Goal: Information Seeking & Learning: Learn about a topic

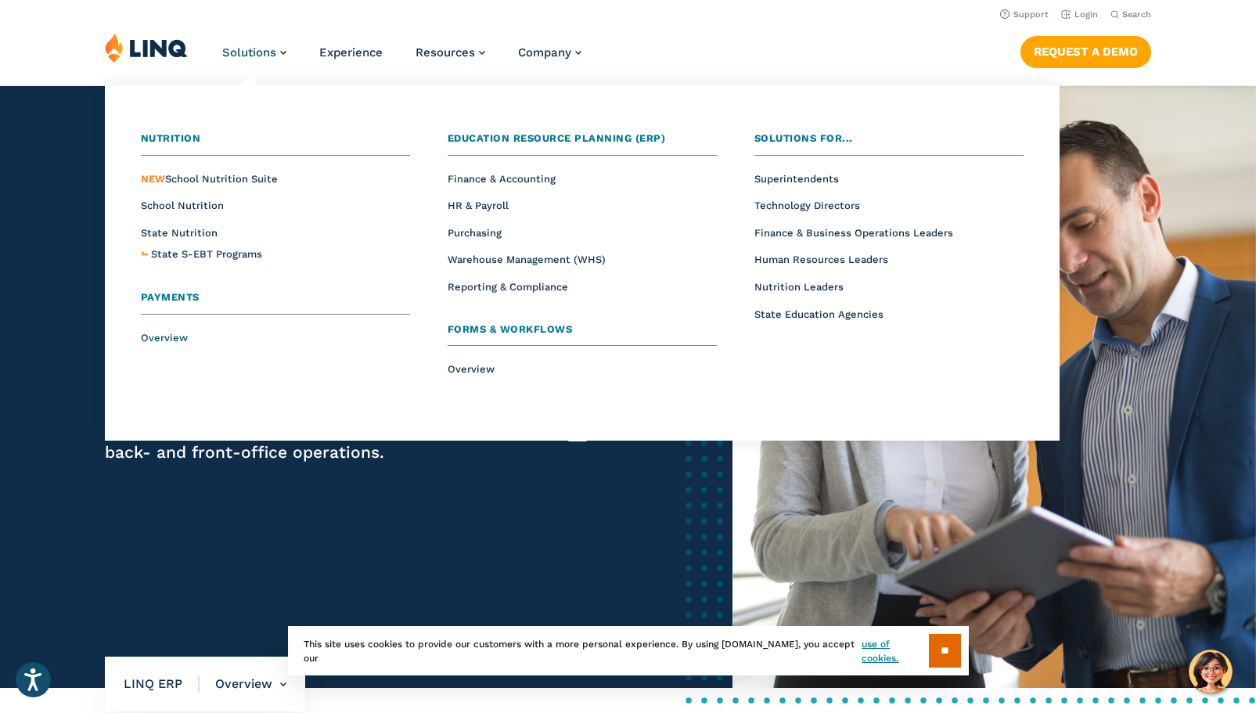
click at [177, 340] on span "Overview" at bounding box center [164, 338] width 47 height 12
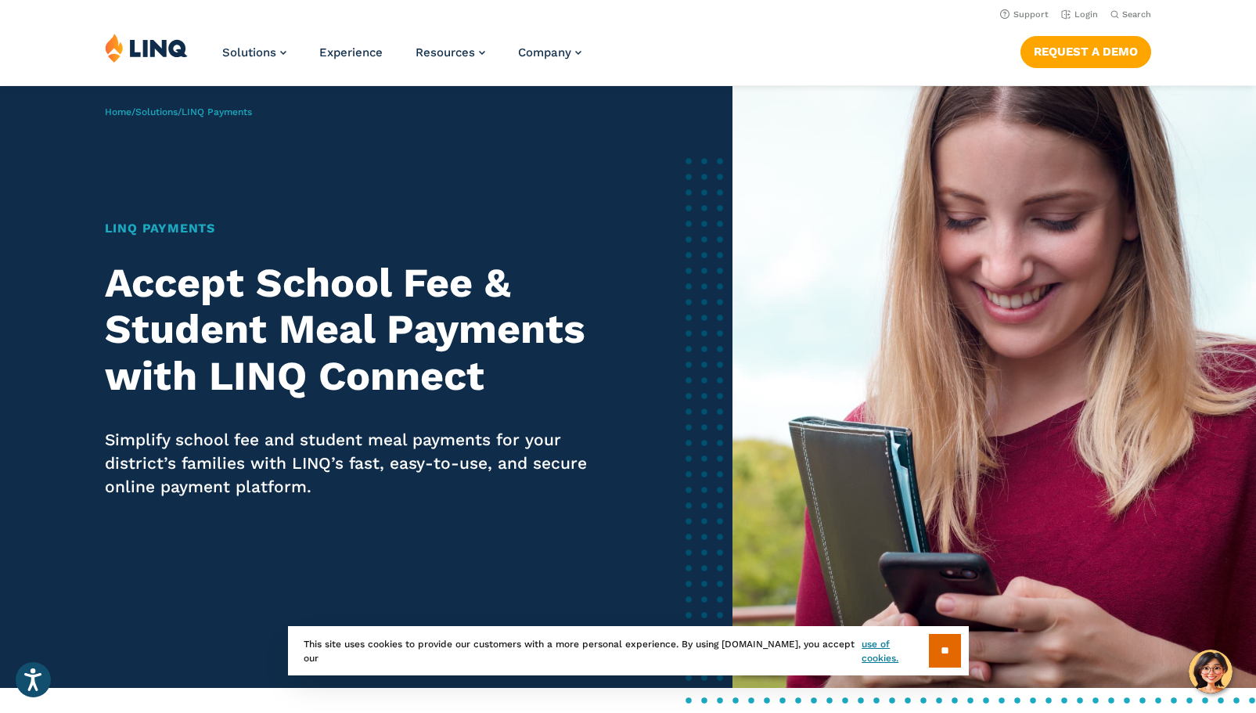
click at [219, 51] on div "Solutions Nutrition Overview NEW School Nutrition Suite School Nutrition State …" at bounding box center [628, 59] width 1256 height 52
click at [329, 49] on span "Experience" at bounding box center [350, 52] width 63 height 14
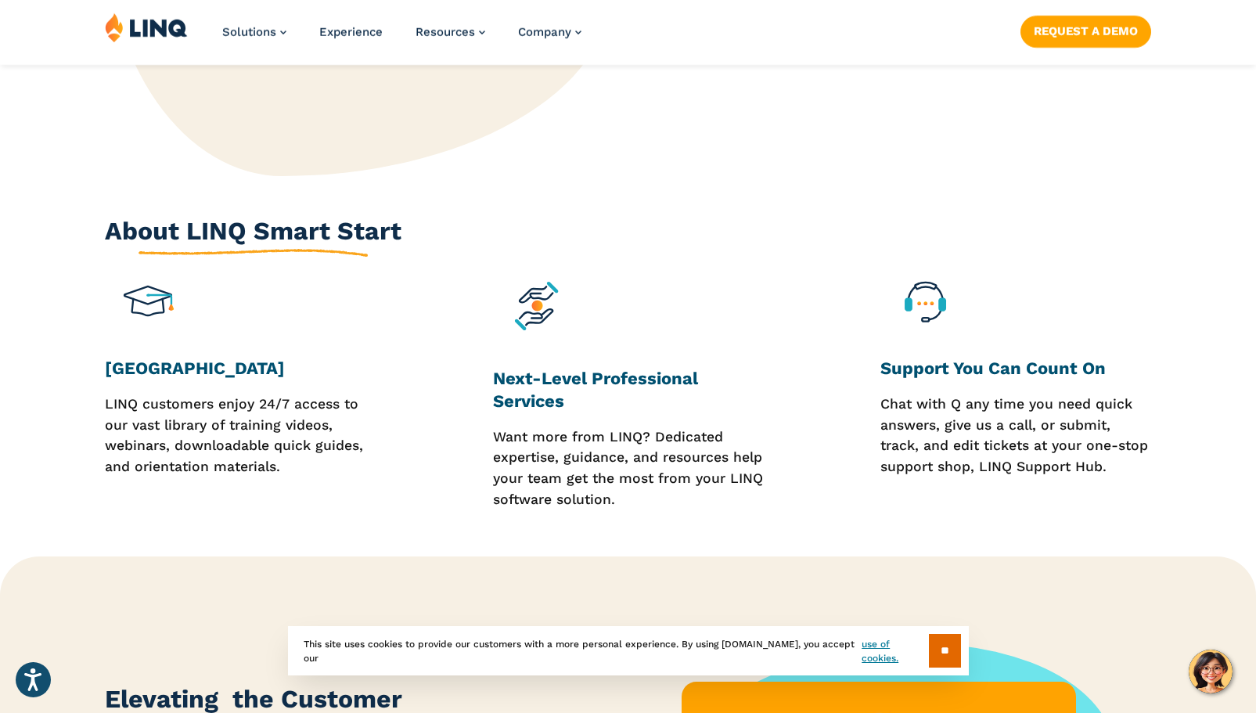
scroll to position [1173, 0]
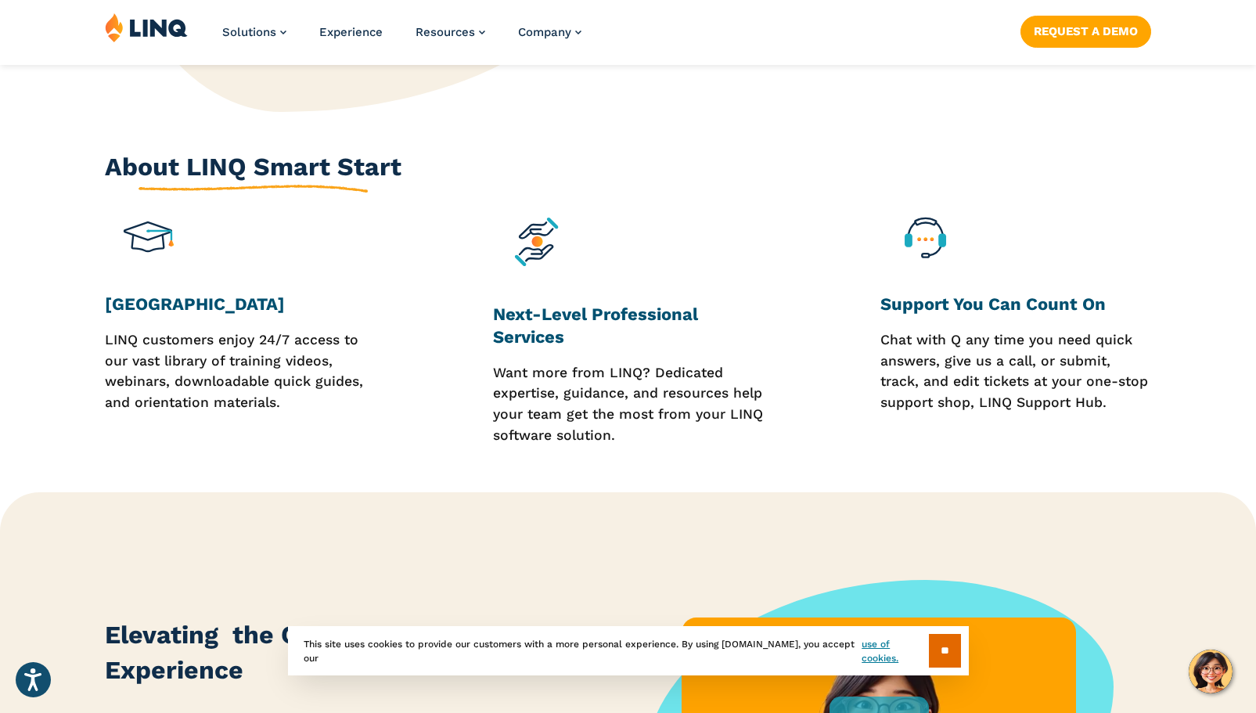
click at [190, 293] on h3 "[GEOGRAPHIC_DATA]" at bounding box center [240, 304] width 271 height 22
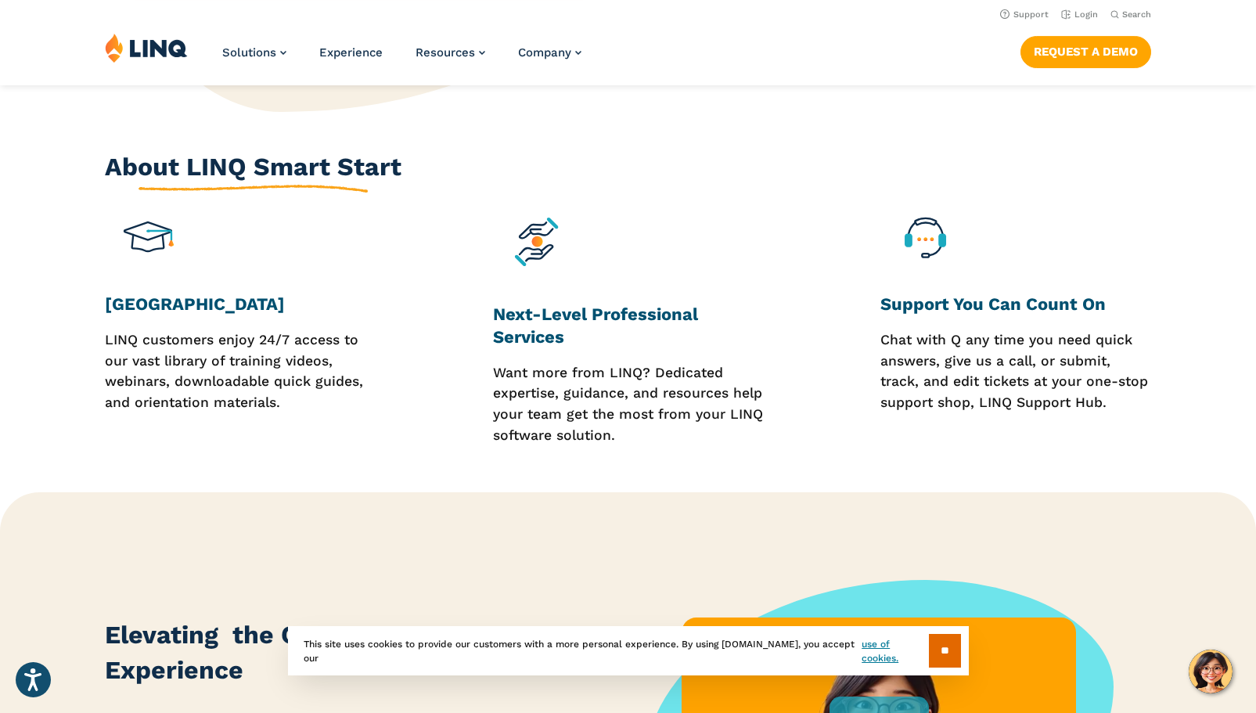
scroll to position [1095, 0]
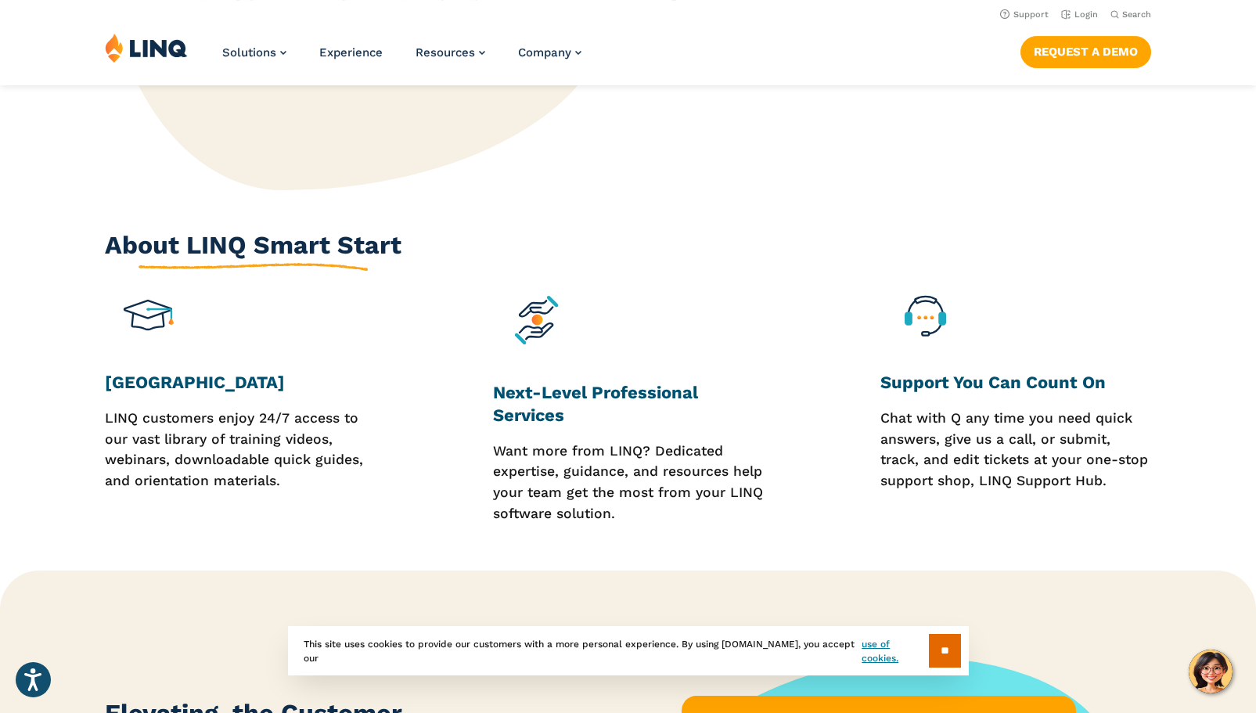
click at [138, 279] on img at bounding box center [149, 315] width 88 height 88
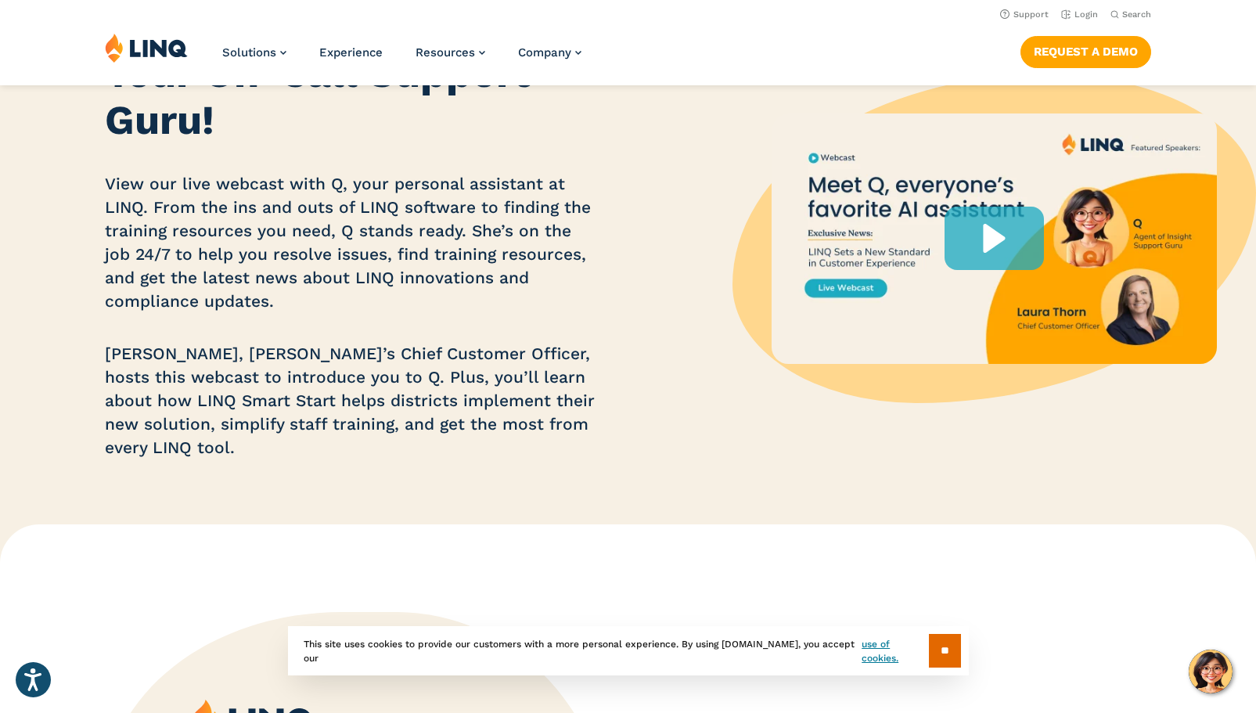
scroll to position [0, 0]
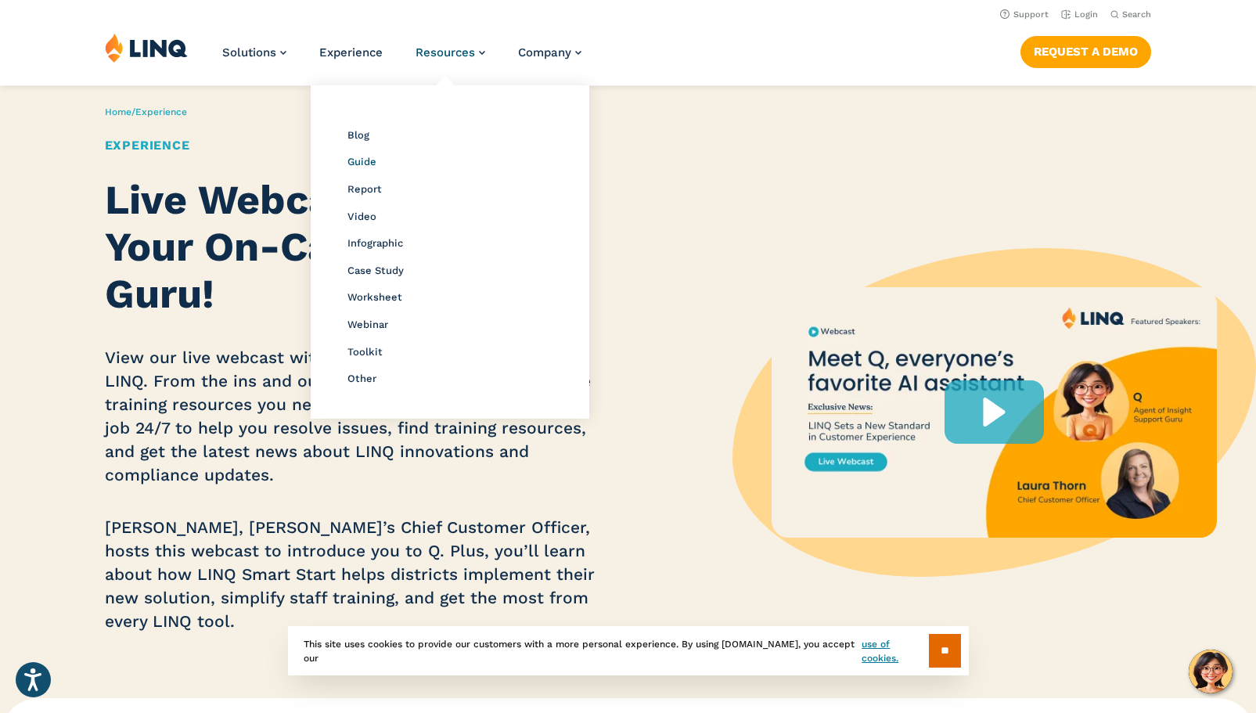
click at [372, 164] on span "Guide" at bounding box center [361, 162] width 29 height 12
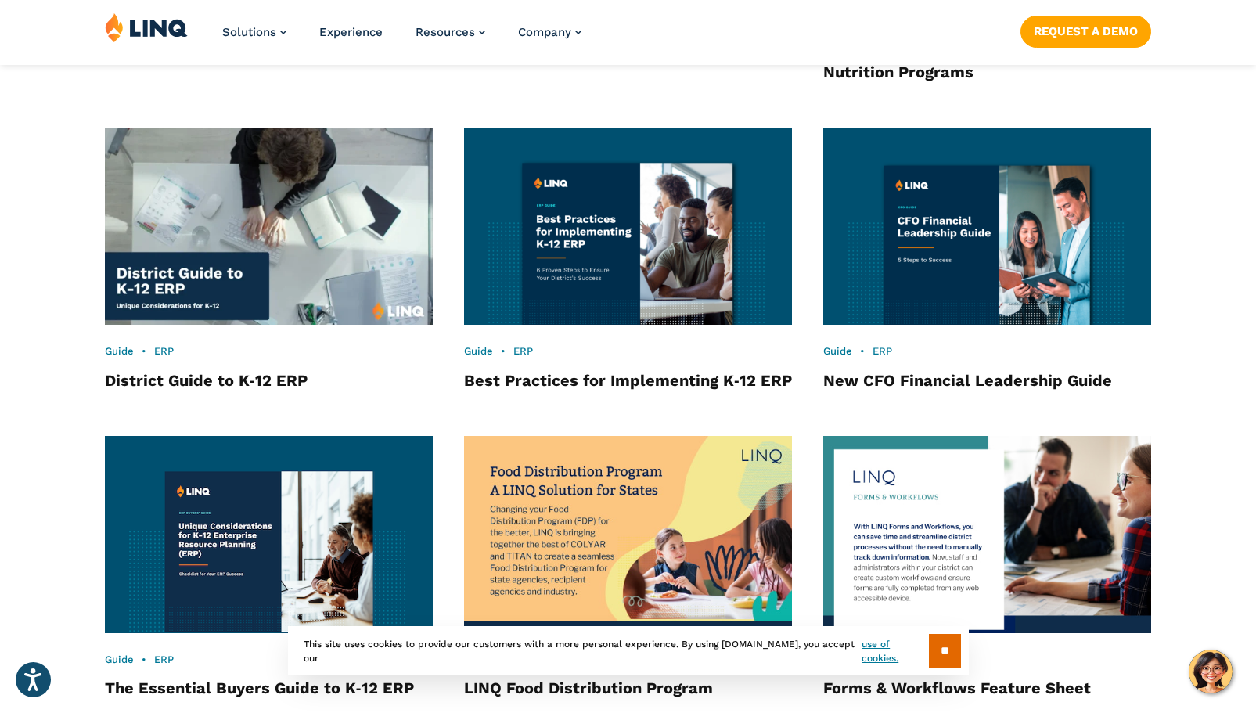
scroll to position [1954, 0]
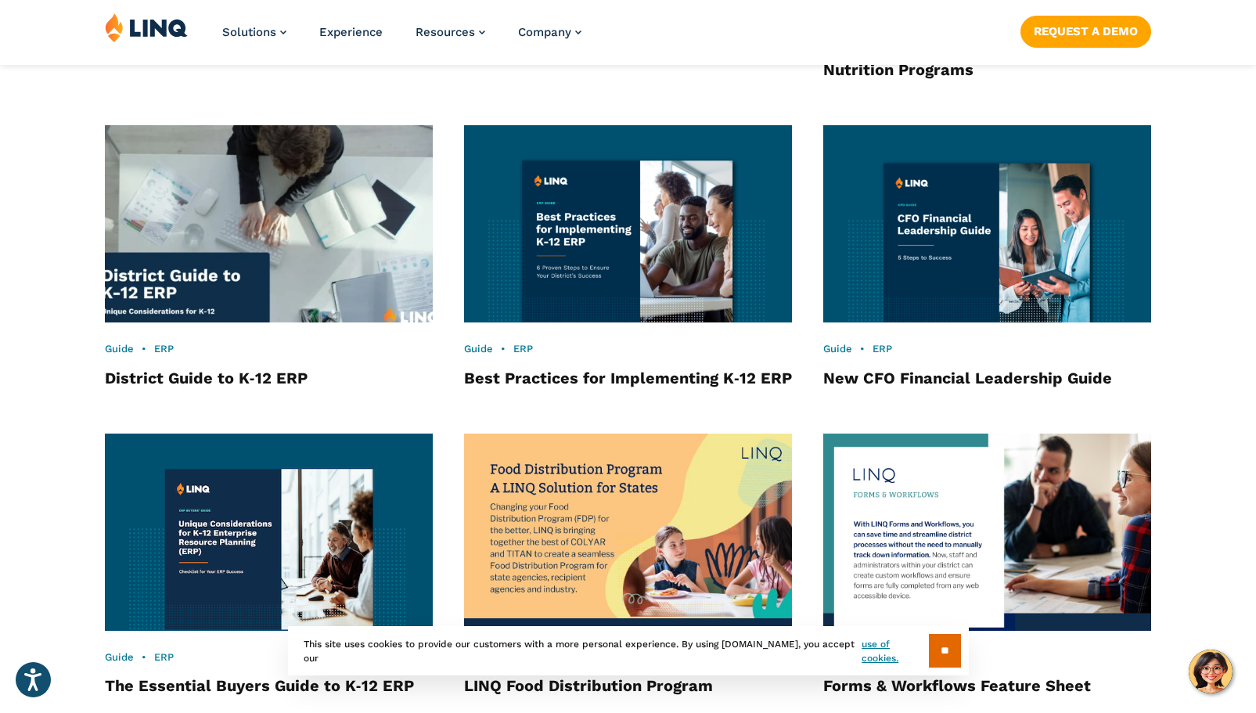
click at [290, 198] on img at bounding box center [268, 224] width 361 height 217
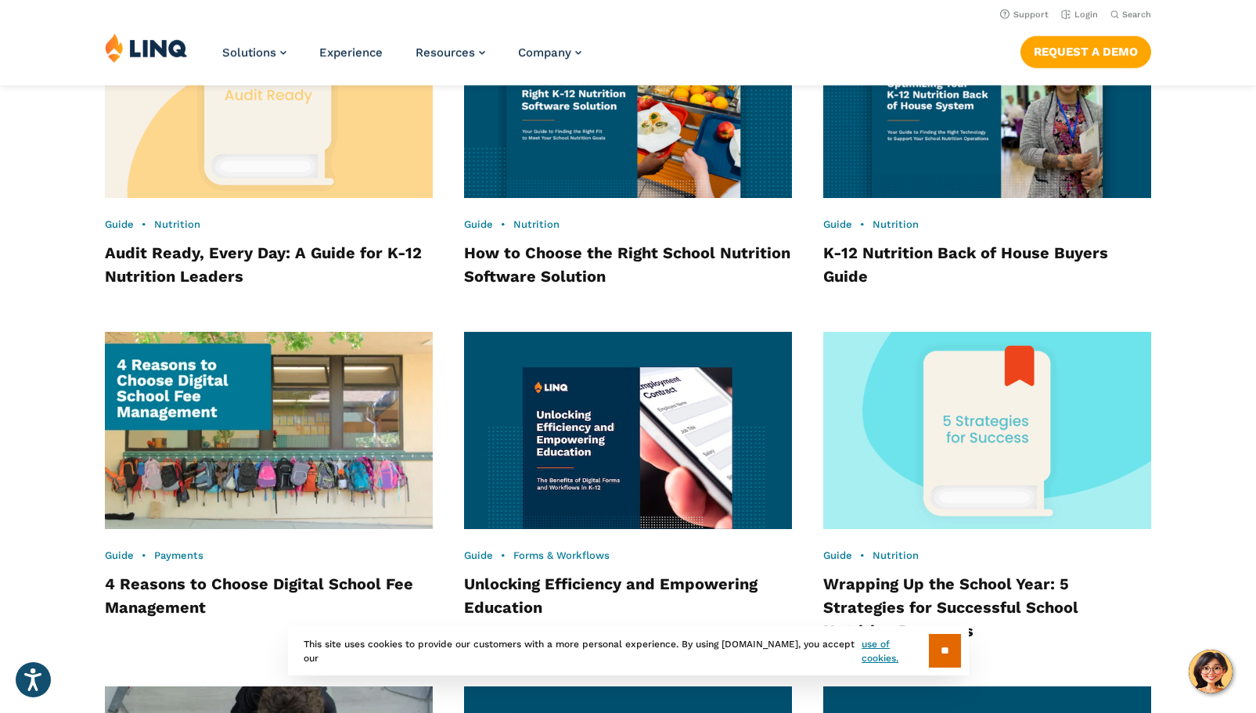
scroll to position [1240, 0]
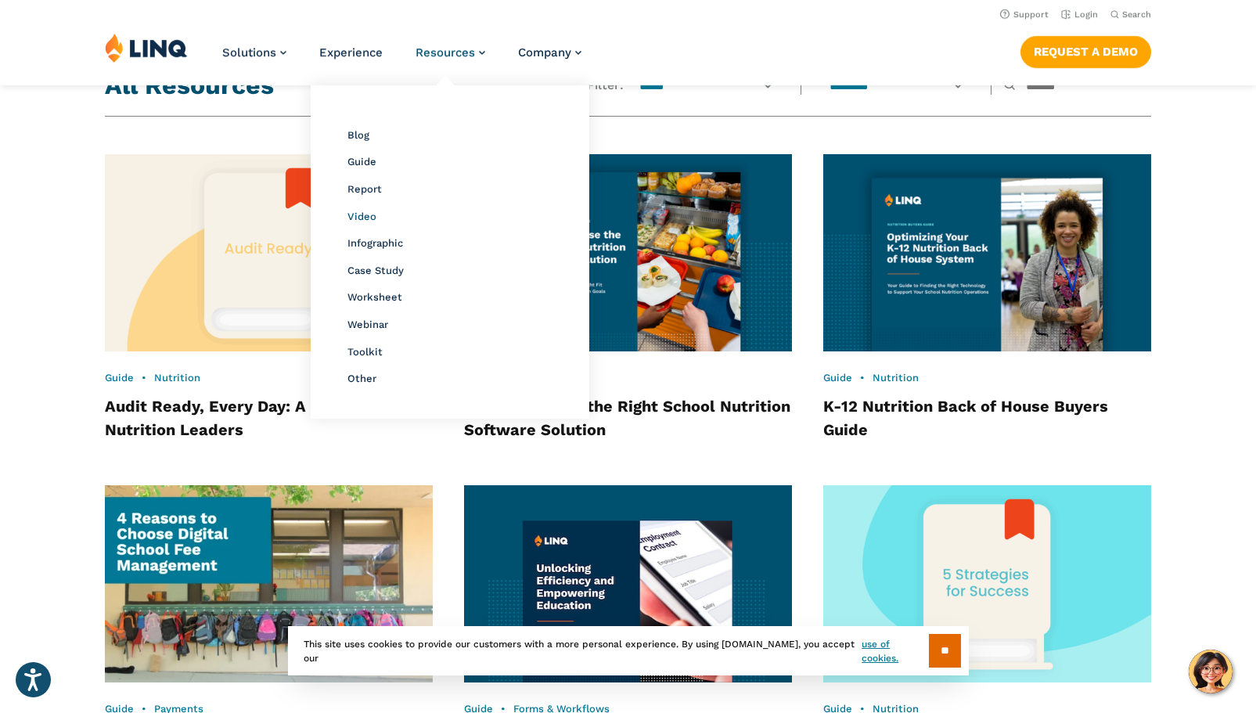
click at [370, 219] on span "Video" at bounding box center [361, 216] width 29 height 12
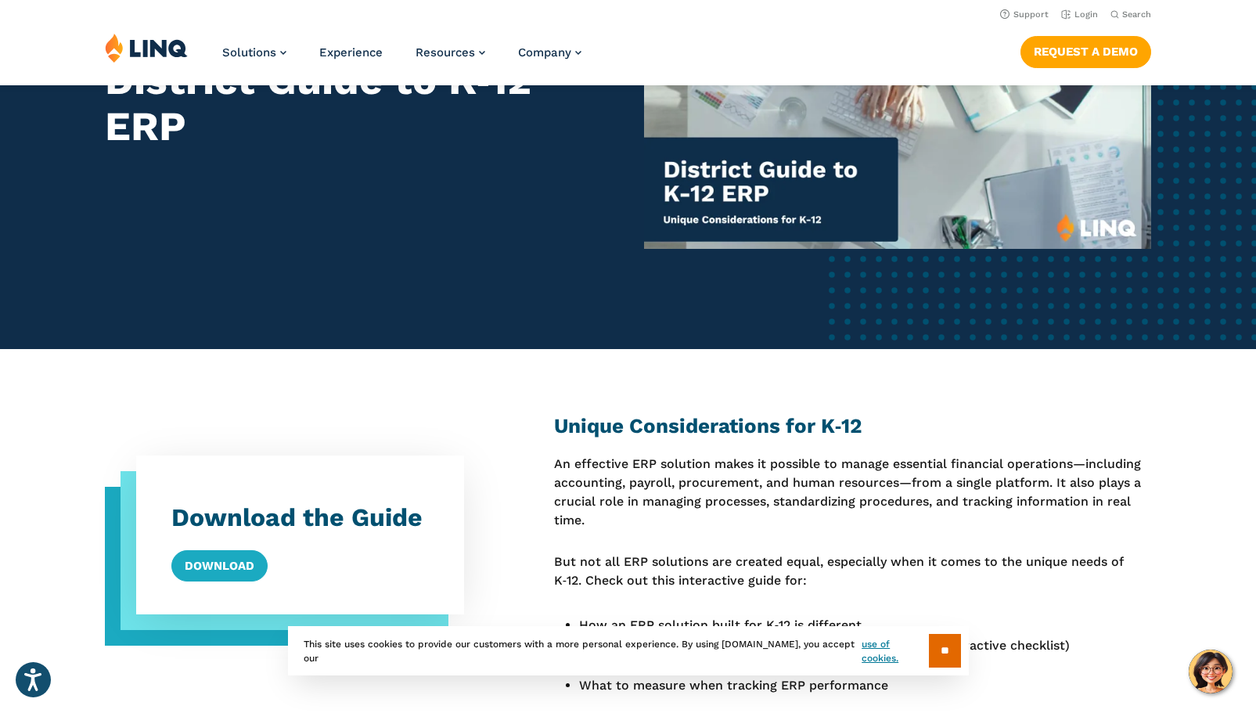
scroll to position [235, 0]
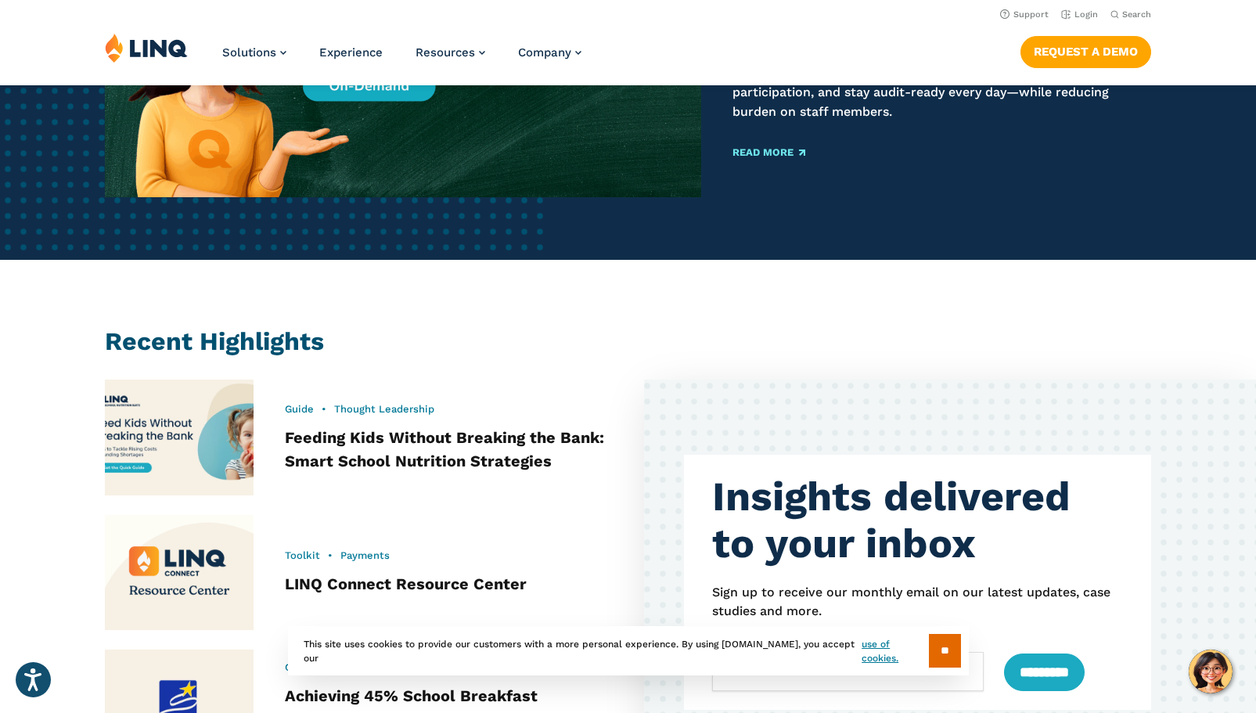
scroll to position [155, 0]
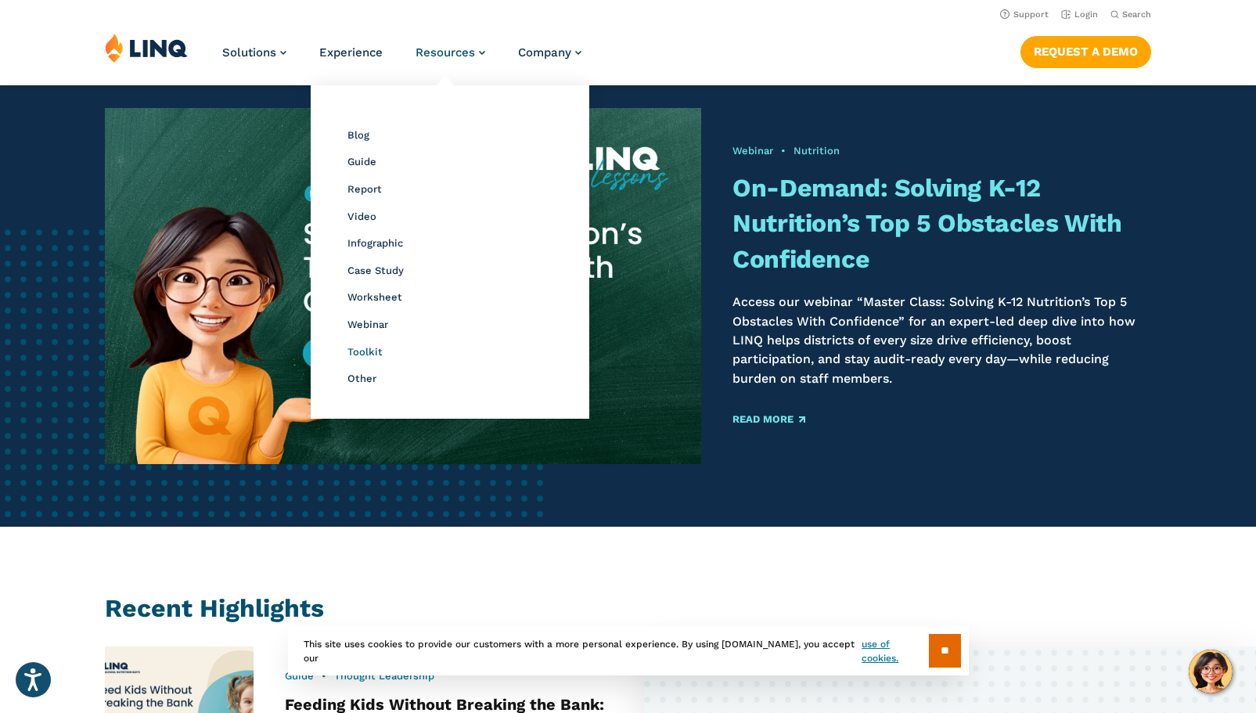
click at [374, 350] on span "Toolkit" at bounding box center [364, 352] width 35 height 12
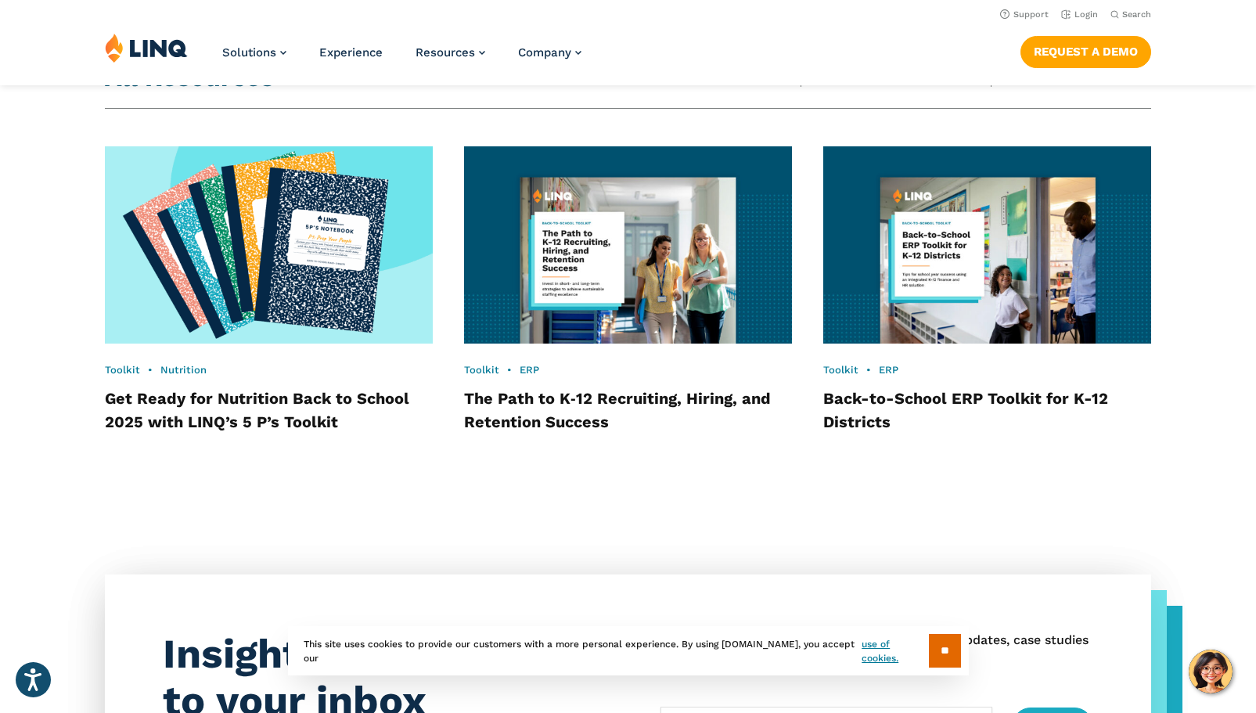
scroll to position [1015, 0]
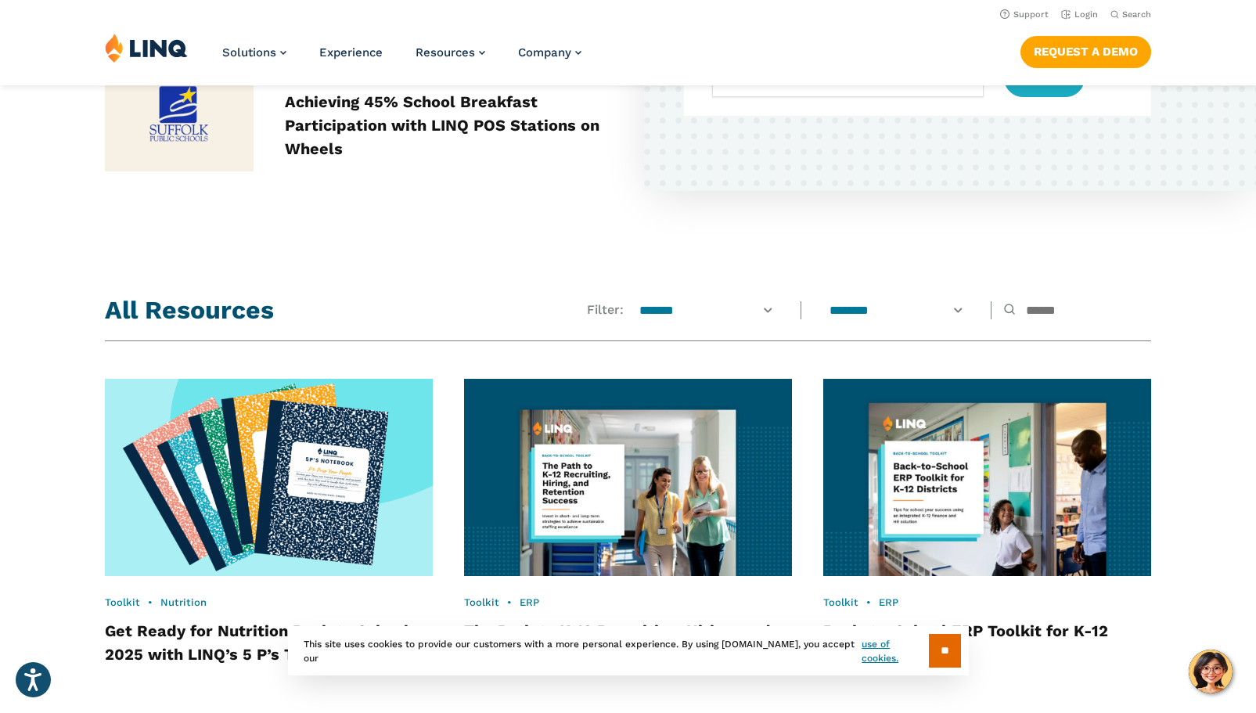
click at [969, 458] on img at bounding box center [987, 476] width 361 height 217
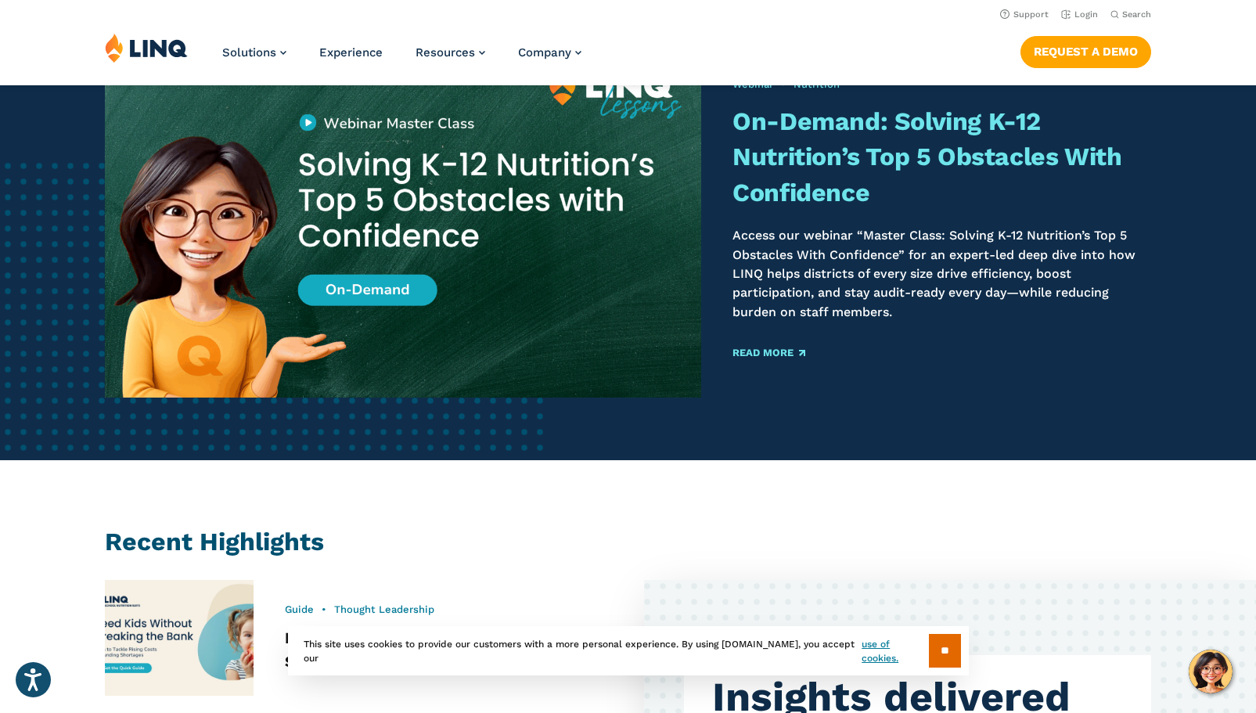
scroll to position [0, 0]
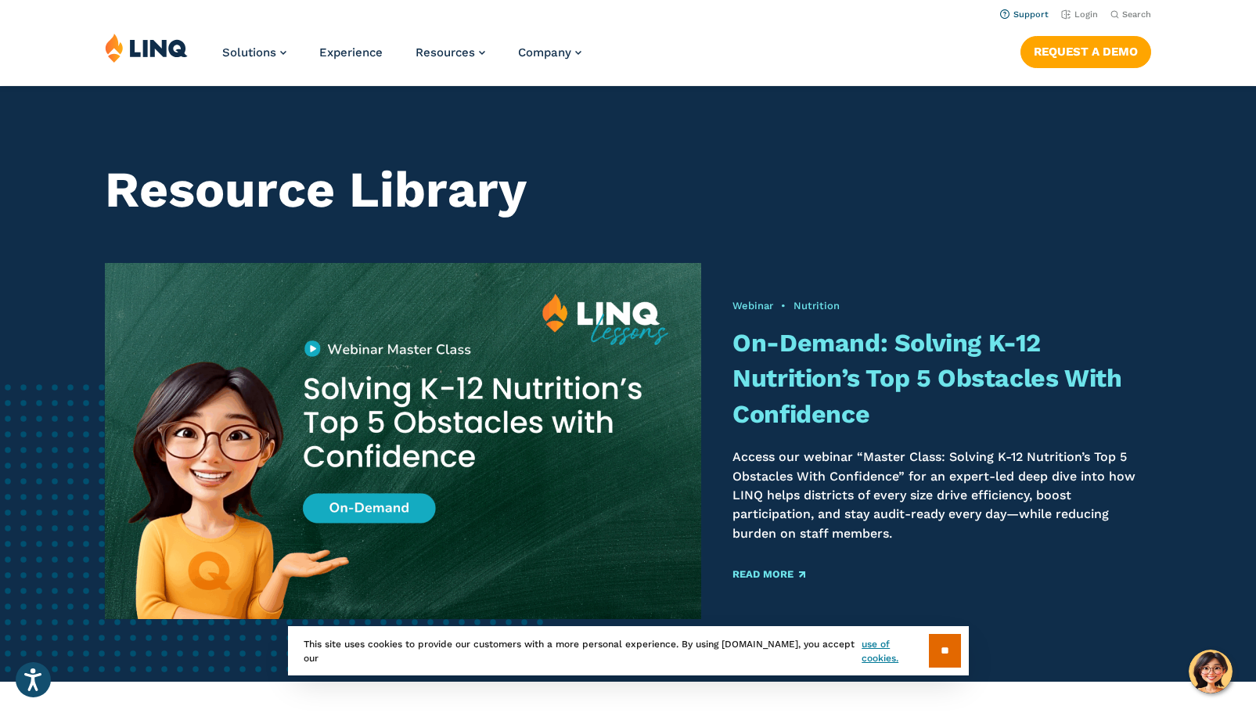
click at [1026, 11] on link "Support" at bounding box center [1024, 14] width 49 height 10
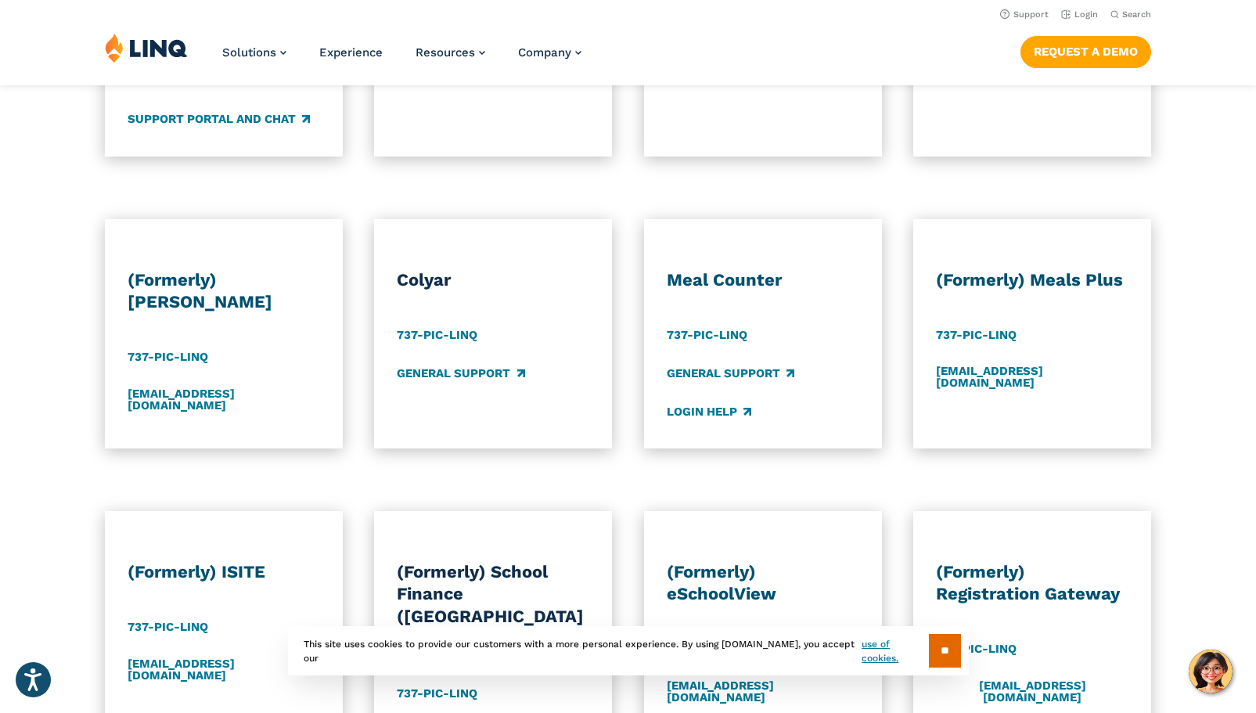
scroll to position [626, 0]
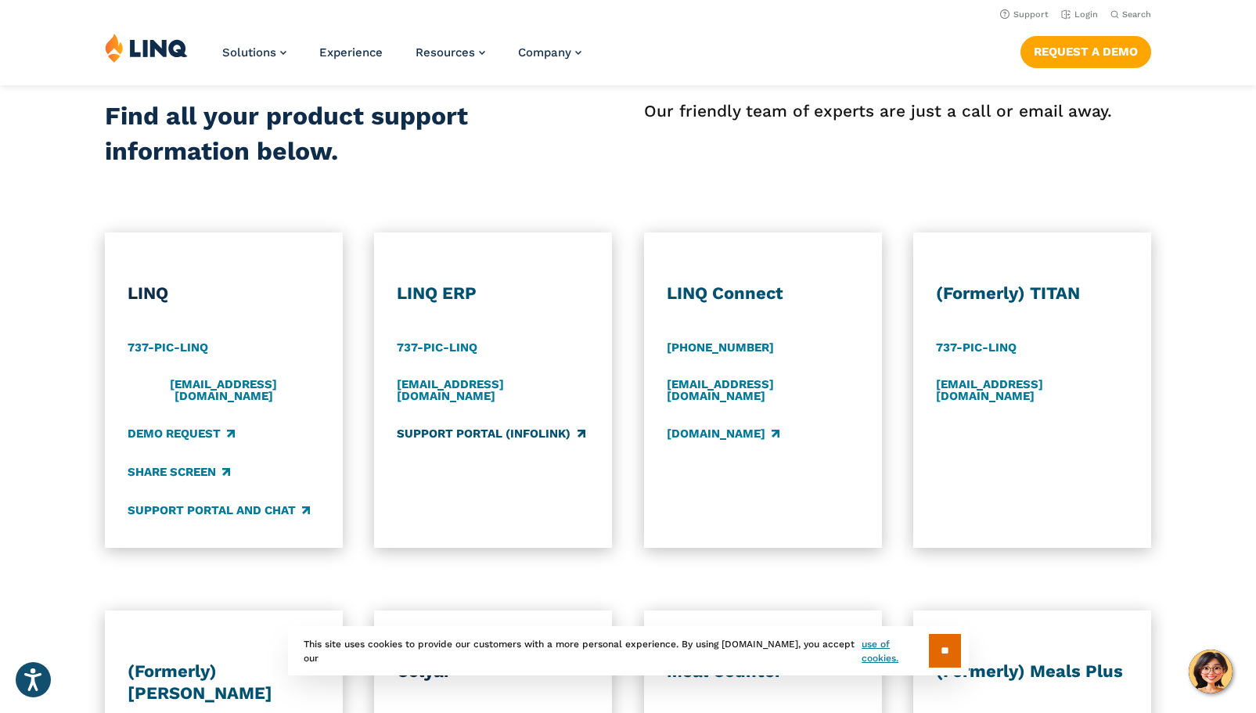
click at [481, 425] on link "Support Portal (Infolink)" at bounding box center [491, 433] width 188 height 17
